Goal: Task Accomplishment & Management: Use online tool/utility

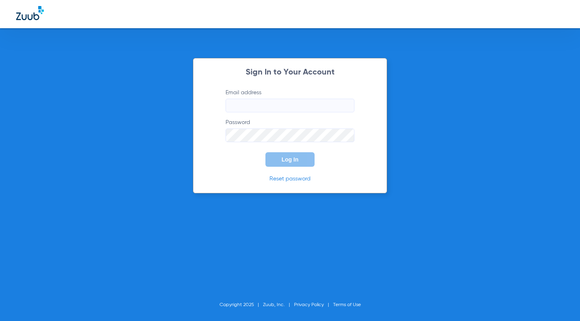
type input "[EMAIL_ADDRESS][DOMAIN_NAME]"
click at [120, 132] on div "Sign In to Your Account Email address beautifuldentistry.coi+test@gmail.com Pas…" at bounding box center [290, 160] width 580 height 321
click at [285, 156] on span "Log In" at bounding box center [289, 159] width 17 height 6
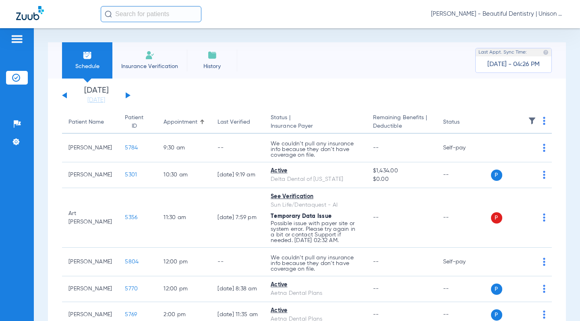
click at [266, 95] on app-single-date-navigator "Wednesday 06-11-2025 Thursday 06-12-2025 Friday 06-13-2025 Saturday 06-14-2025 …" at bounding box center [306, 96] width 489 height 18
click at [128, 95] on button at bounding box center [128, 95] width 5 height 6
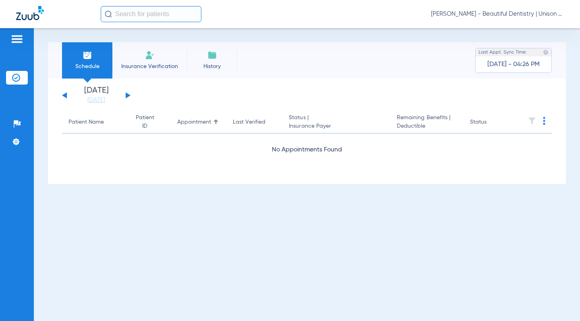
click at [128, 97] on button at bounding box center [128, 95] width 5 height 6
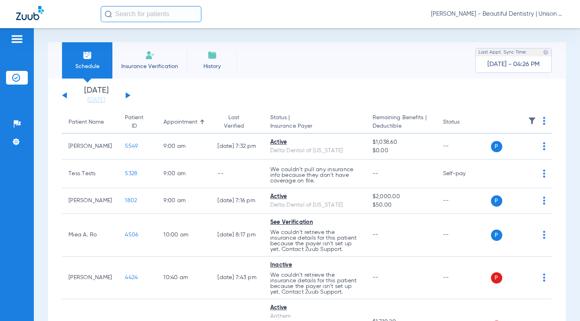
click at [543, 118] on img at bounding box center [544, 121] width 2 height 8
click at [484, 147] on button "Verify All" at bounding box center [507, 153] width 61 height 16
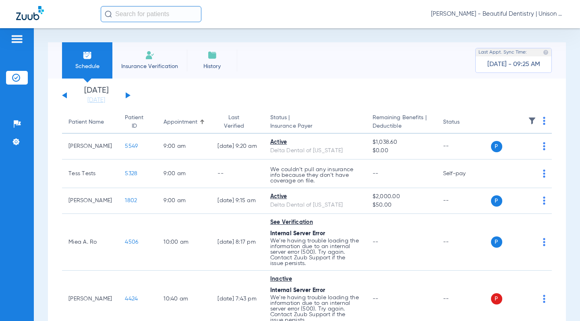
click at [331, 88] on app-single-date-navigator "Wednesday 06-11-2025 Thursday 06-12-2025 Friday 06-13-2025 Saturday 06-14-2025 …" at bounding box center [306, 96] width 489 height 18
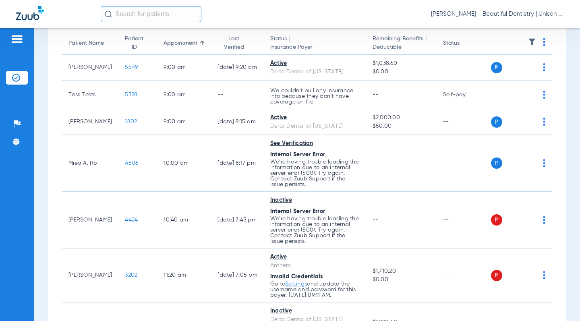
scroll to position [81, 0]
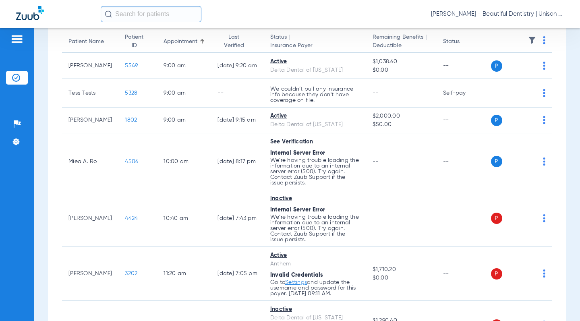
click at [40, 53] on div "Schedule Insurance Verification History Last Appt. Sync Time: Today - 09:25 AM …" at bounding box center [307, 174] width 546 height 293
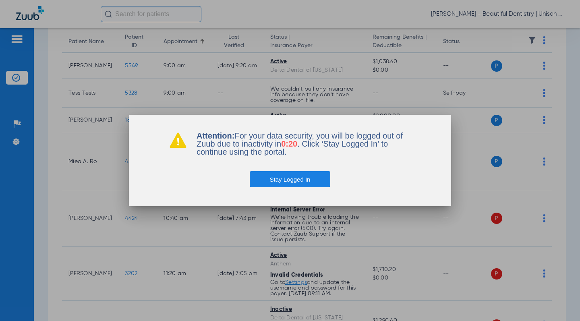
click at [282, 183] on button "Stay Logged In" at bounding box center [290, 179] width 81 height 16
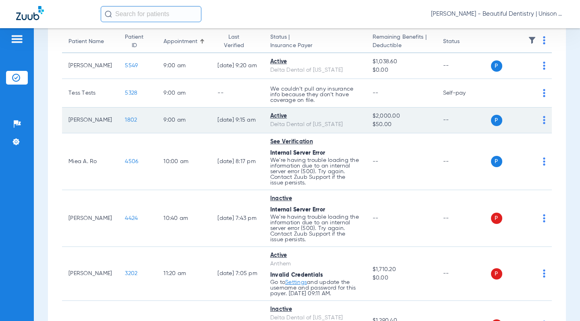
click at [177, 122] on td "9:00 AM" at bounding box center [184, 120] width 54 height 26
click at [125, 121] on span "1802" at bounding box center [131, 120] width 12 height 6
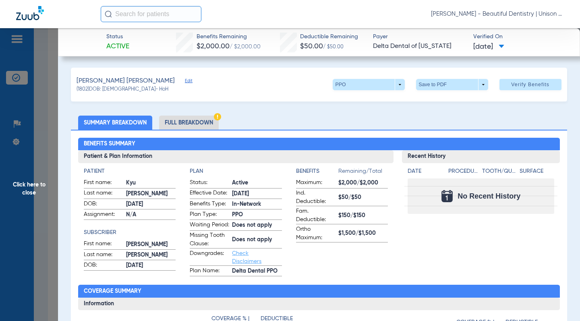
click at [278, 134] on div "Benefits Summary Patient & Plan Information Patient First name: Kyu Last name: …" at bounding box center [319, 285] width 496 height 310
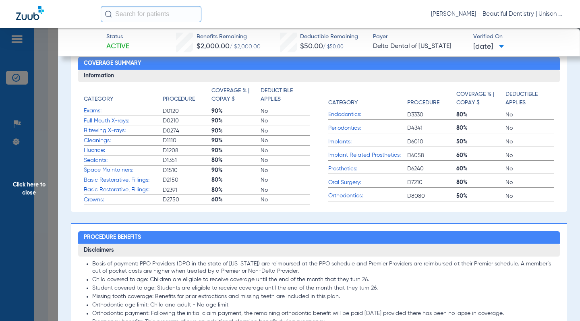
scroll to position [67, 0]
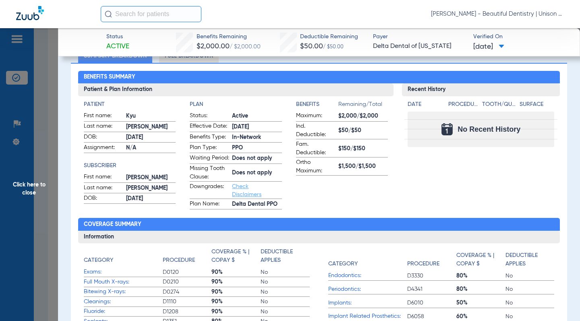
click at [342, 196] on app-benefits-information "Benefits Remaining/Total Maximum: $2,000/$2,000 Ind. Deductible: $50/$50 Fam. D…" at bounding box center [342, 154] width 92 height 109
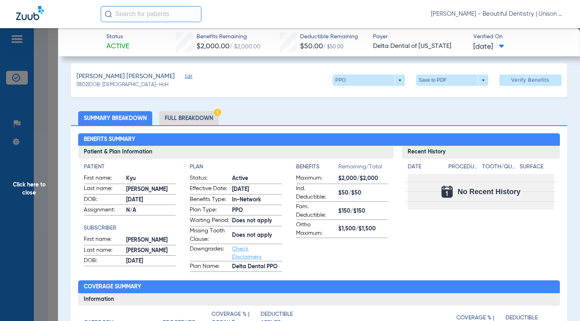
scroll to position [0, 0]
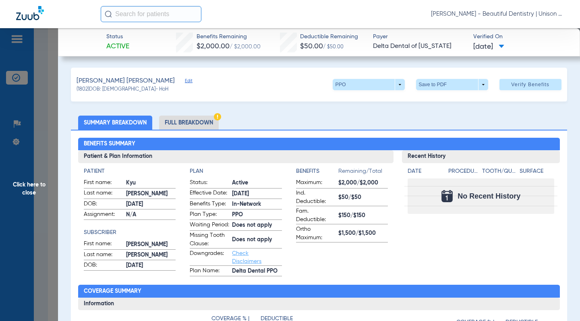
click at [248, 116] on ul "Summary Breakdown Full Breakdown" at bounding box center [319, 123] width 496 height 14
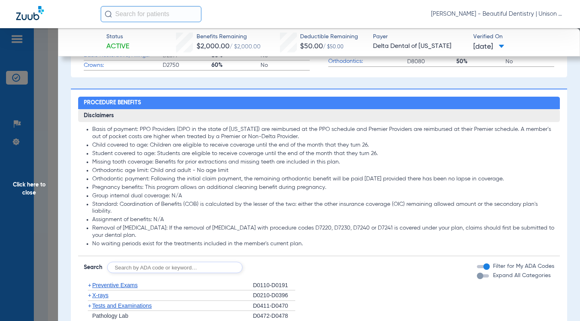
scroll to position [483, 0]
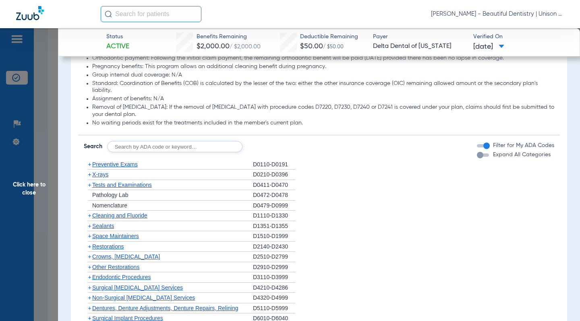
click at [48, 88] on span "Click here to close" at bounding box center [29, 188] width 58 height 321
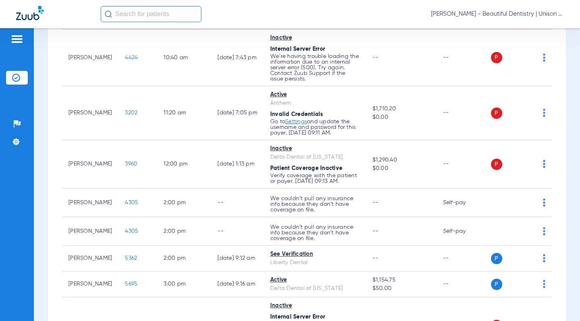
scroll to position [242, 0]
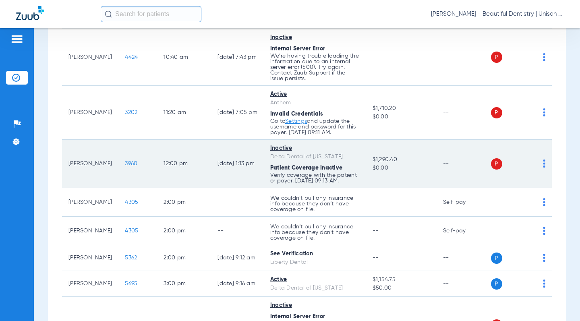
click at [125, 163] on span "3960" at bounding box center [131, 164] width 12 height 6
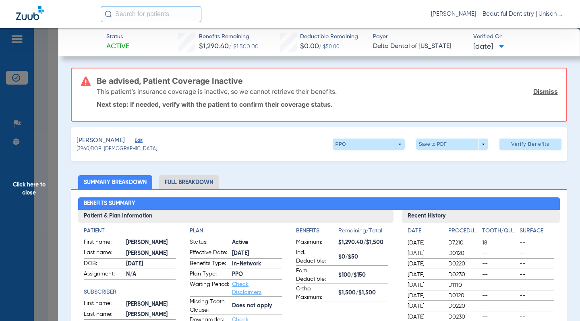
click at [57, 99] on span "Click here to close" at bounding box center [29, 188] width 58 height 321
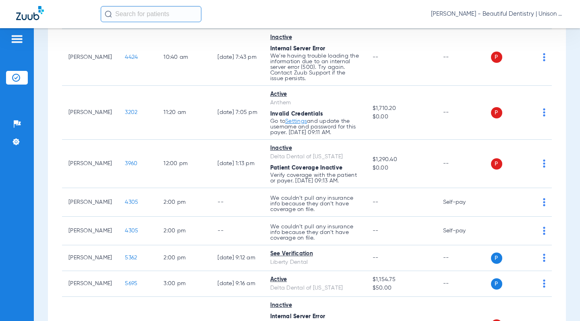
click at [52, 151] on div "Wednesday 06-11-2025 Thursday 06-12-2025 Friday 06-13-2025 Saturday 06-14-2025 …" at bounding box center [307, 194] width 518 height 714
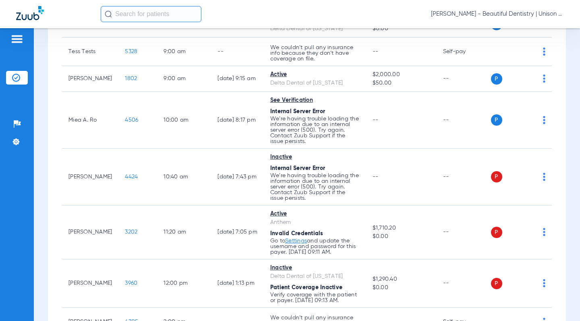
scroll to position [0, 0]
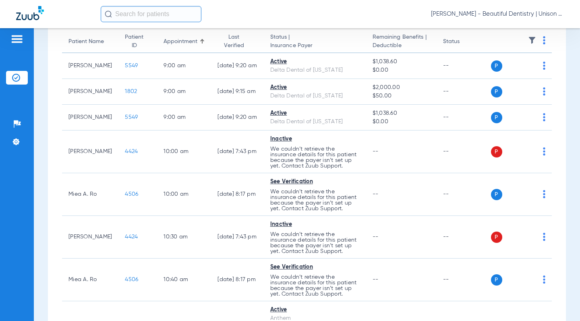
scroll to position [121, 0]
